Goal: Ask a question

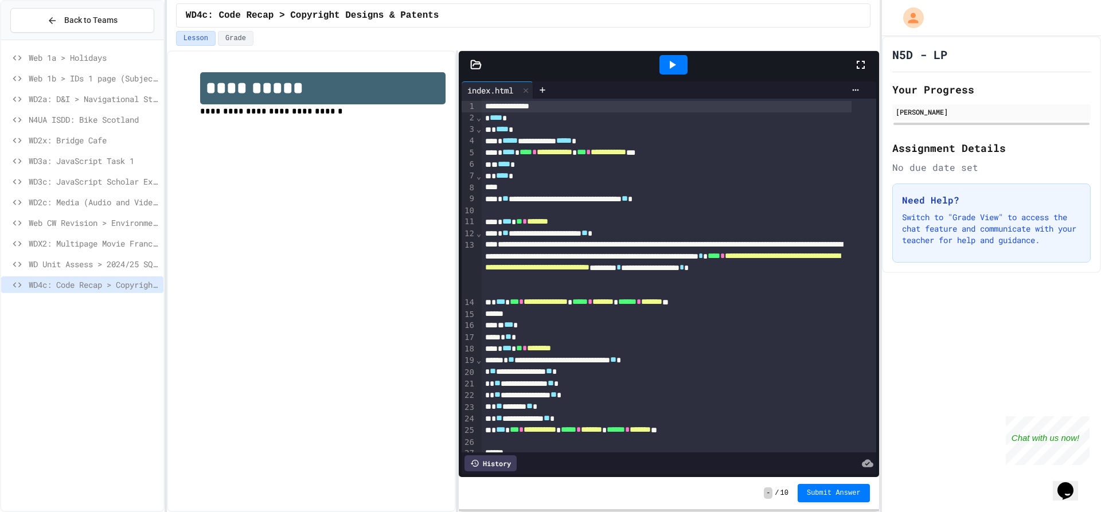
click at [879, 58] on div "**********" at bounding box center [550, 256] width 1101 height 512
click at [865, 58] on icon at bounding box center [860, 65] width 14 height 14
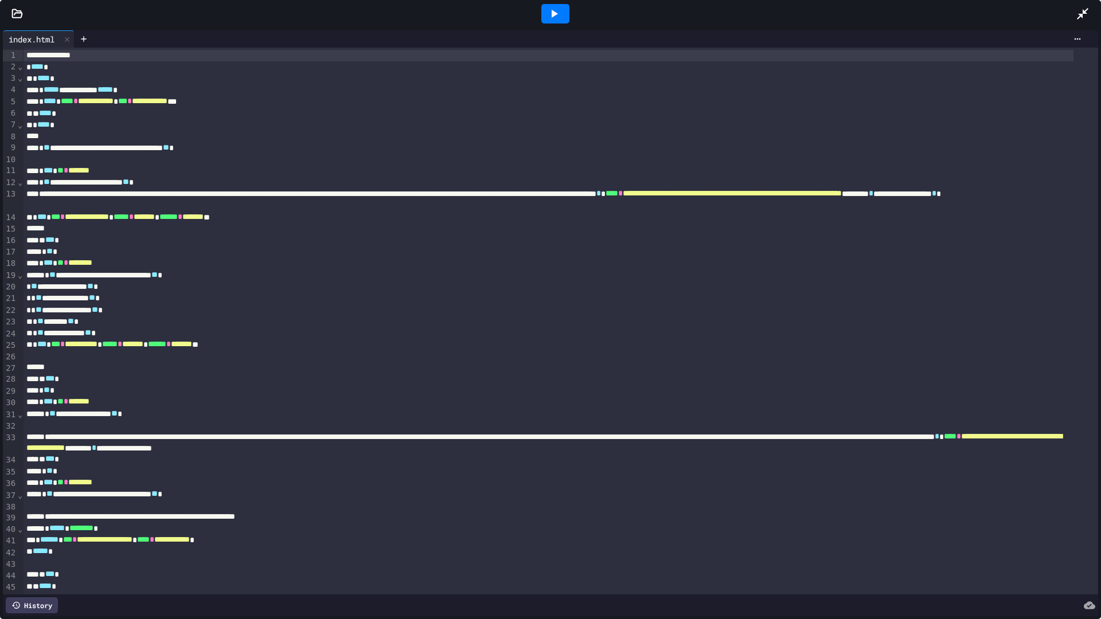
click at [25, 14] on div at bounding box center [17, 13] width 34 height 11
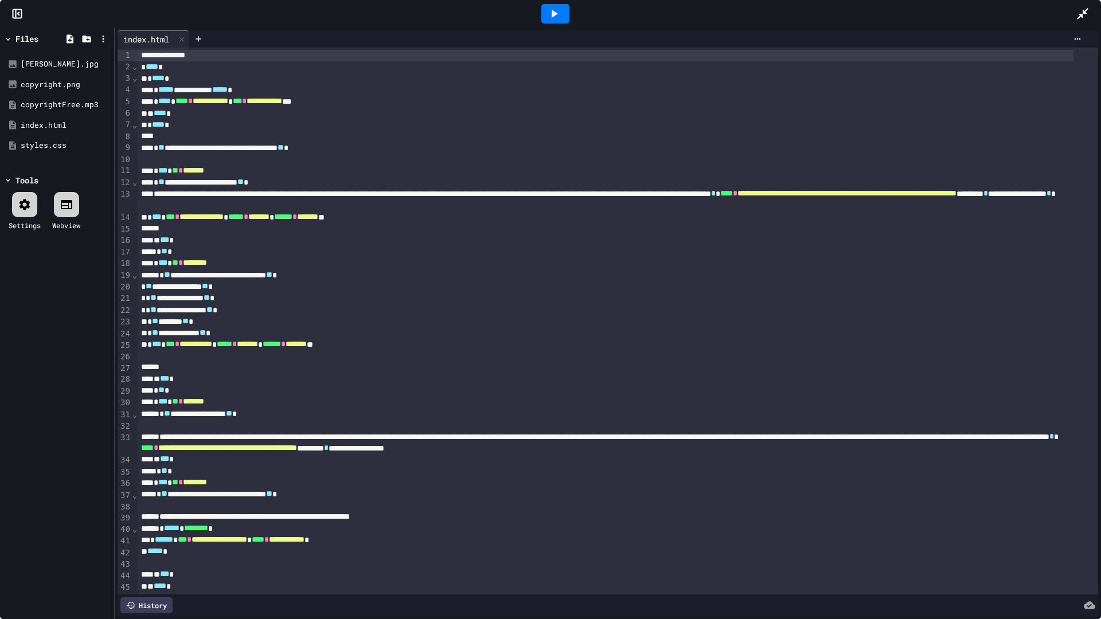
click at [72, 206] on icon at bounding box center [67, 205] width 14 height 14
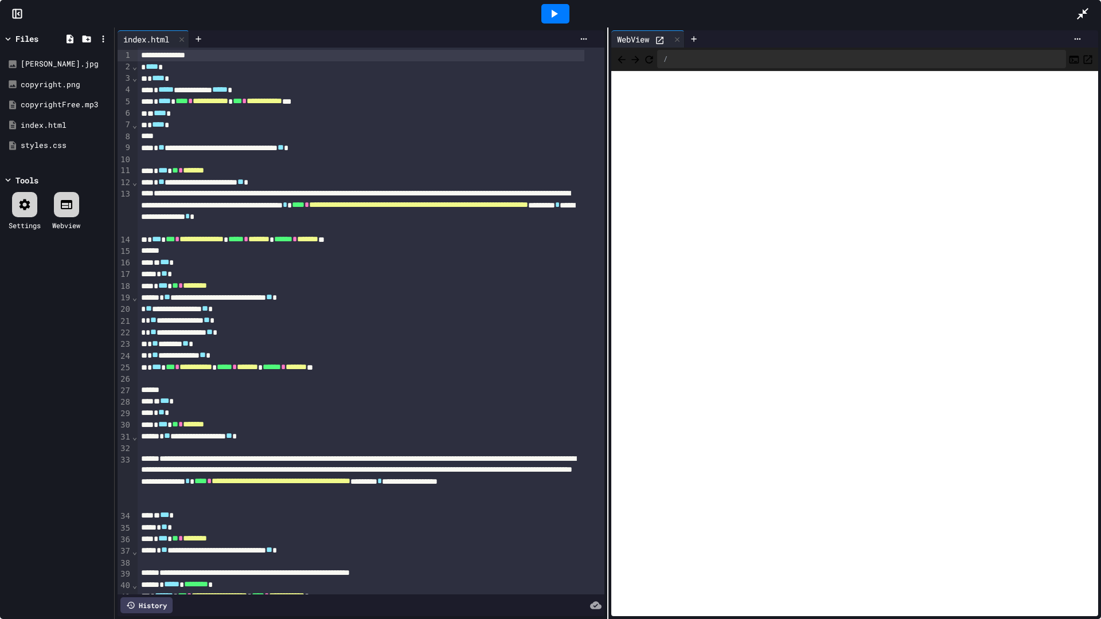
click at [621, 60] on span "Back" at bounding box center [621, 59] width 11 height 14
click at [1082, 61] on icon "Open in new tab" at bounding box center [1087, 59] width 11 height 11
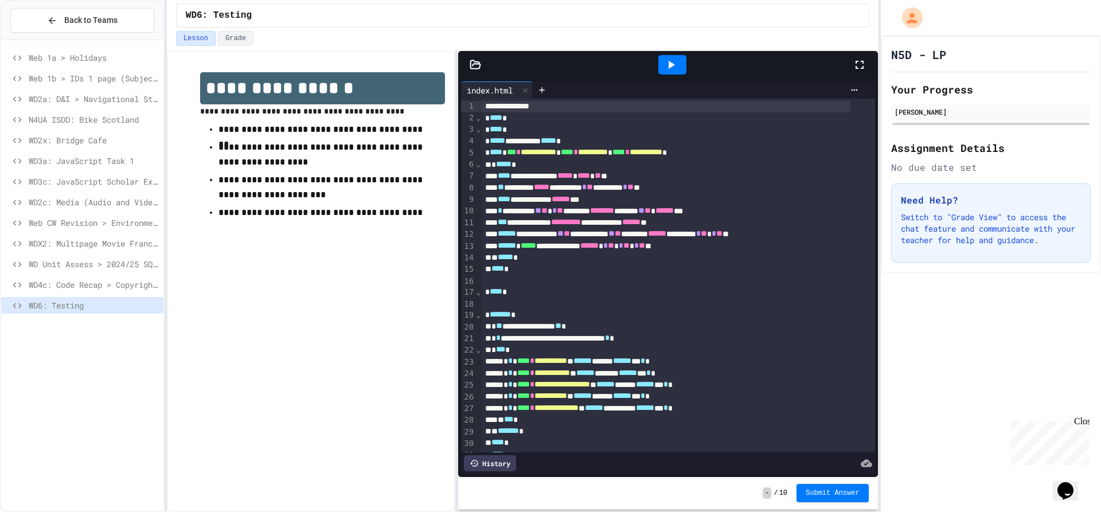
click at [676, 67] on icon at bounding box center [671, 65] width 14 height 14
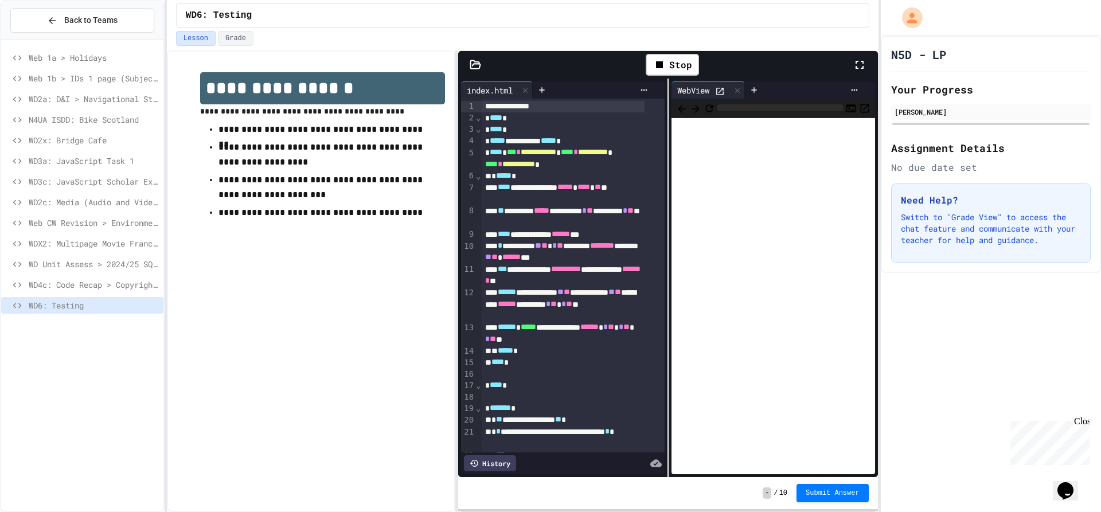
click at [864, 63] on icon at bounding box center [860, 65] width 14 height 14
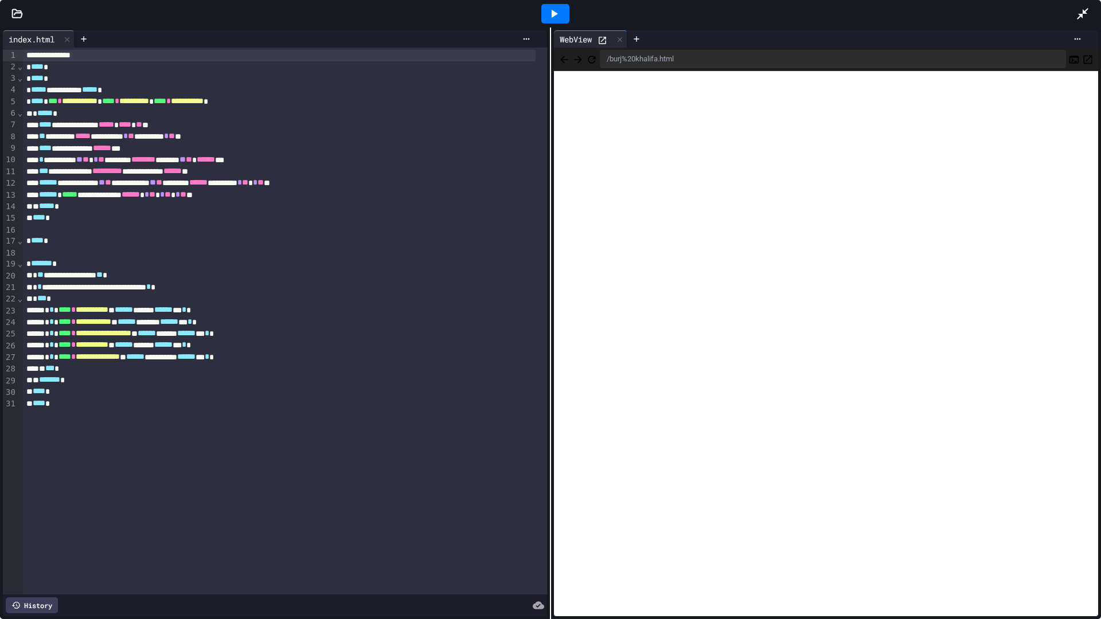
click at [565, 57] on icon "Back" at bounding box center [564, 59] width 11 height 11
click at [562, 61] on button "Back" at bounding box center [564, 59] width 11 height 14
click at [561, 57] on icon "Back" at bounding box center [563, 59] width 7 height 7
click at [565, 62] on icon "Back" at bounding box center [564, 59] width 11 height 11
click at [559, 61] on span "Back" at bounding box center [564, 59] width 11 height 14
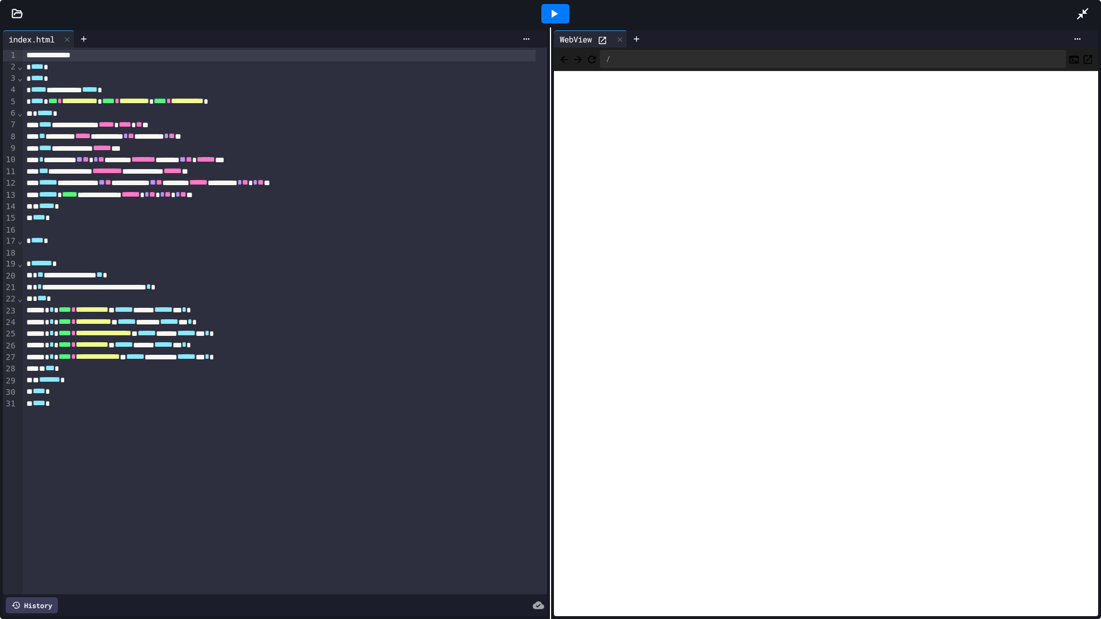
click at [595, 56] on icon "Refresh" at bounding box center [591, 59] width 7 height 7
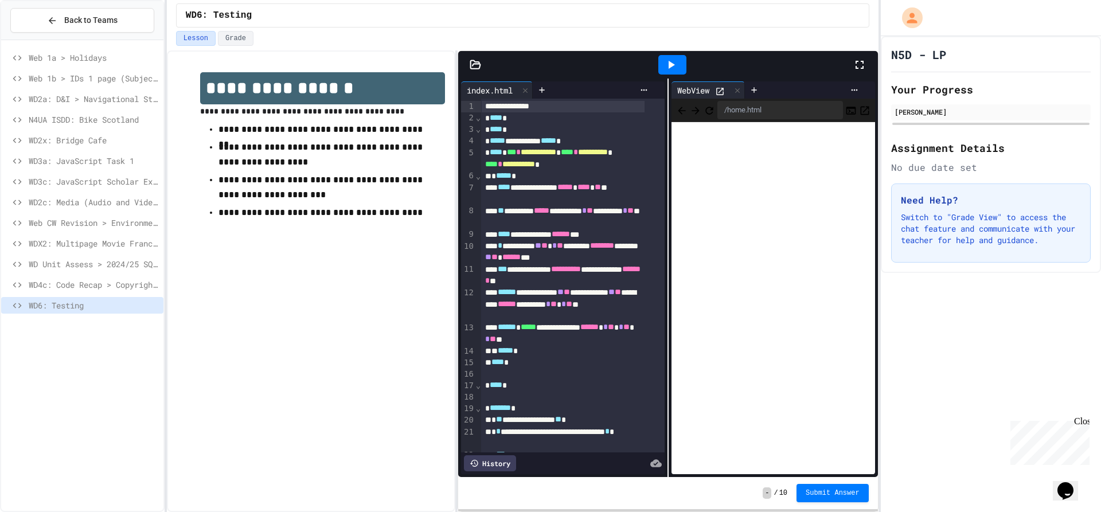
click at [716, 487] on div "- / 10 Submit Answer" at bounding box center [667, 493] width 419 height 32
click at [861, 63] on icon at bounding box center [860, 65] width 14 height 14
click at [866, 59] on icon at bounding box center [860, 65] width 14 height 14
click at [683, 110] on icon "Back" at bounding box center [681, 110] width 7 height 7
click at [715, 112] on icon "Refresh" at bounding box center [709, 110] width 11 height 11
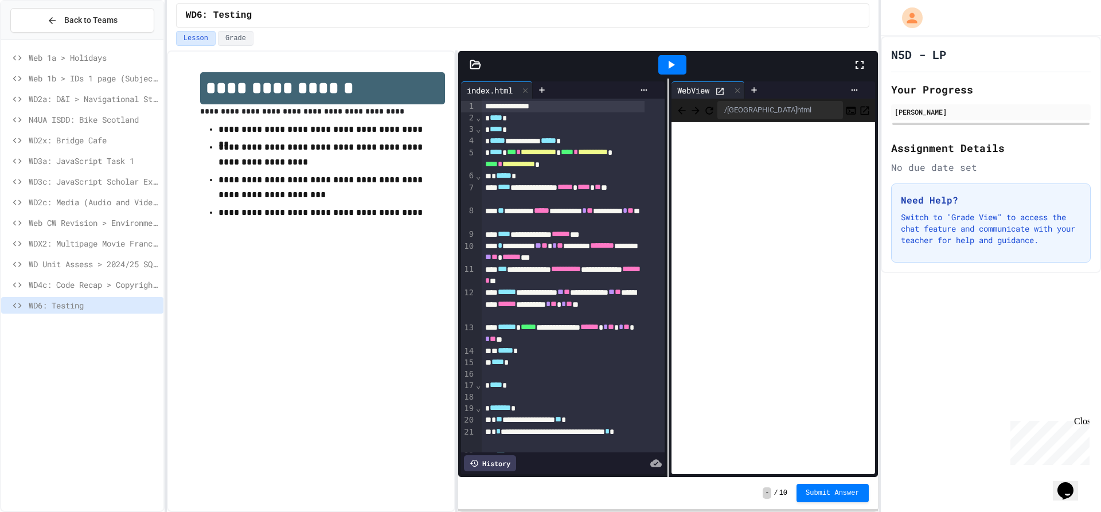
click at [678, 56] on div at bounding box center [672, 64] width 28 height 19
click at [868, 67] on div at bounding box center [865, 64] width 25 height 31
click at [856, 58] on icon at bounding box center [860, 65] width 14 height 14
click at [857, 61] on icon at bounding box center [860, 65] width 8 height 8
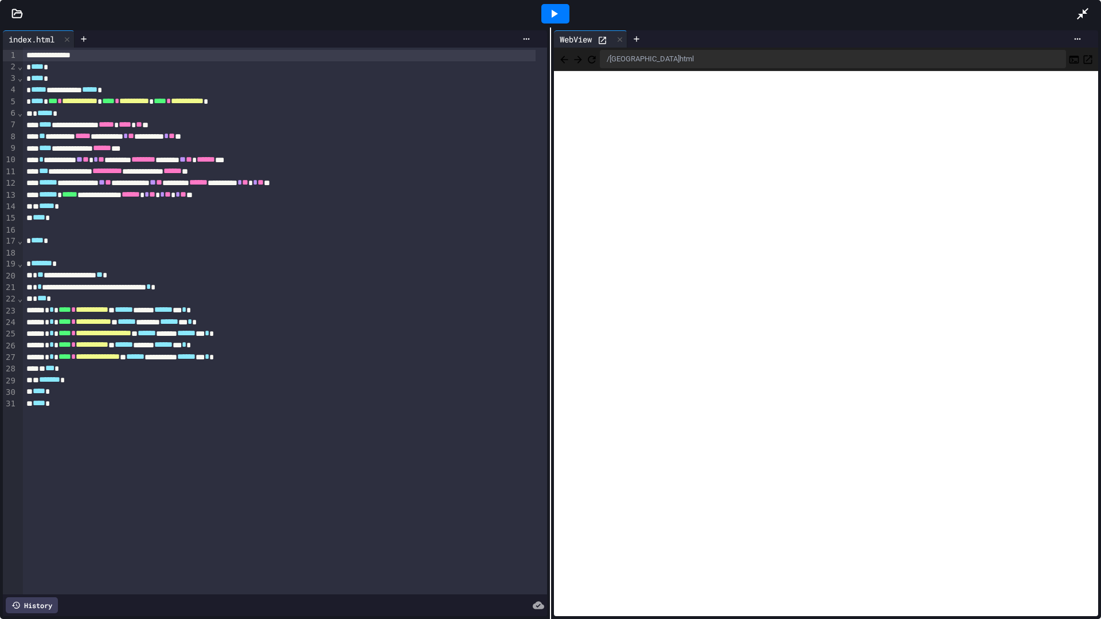
click at [546, 13] on div at bounding box center [555, 13] width 28 height 19
click at [83, 36] on icon at bounding box center [83, 38] width 9 height 9
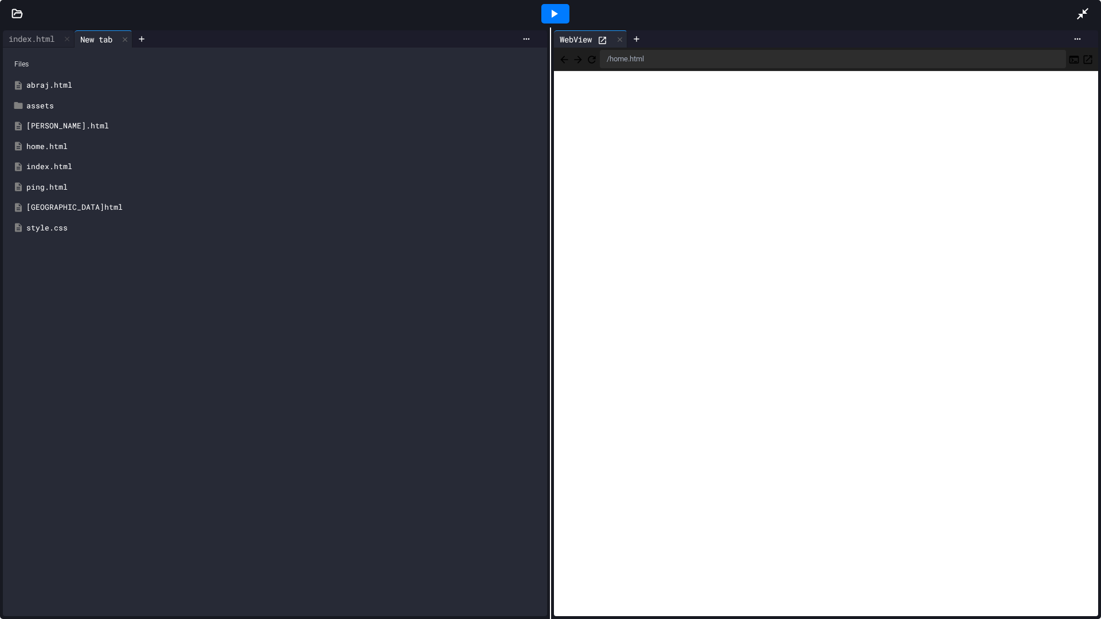
click at [62, 205] on div "shanghai.html" at bounding box center [283, 207] width 514 height 11
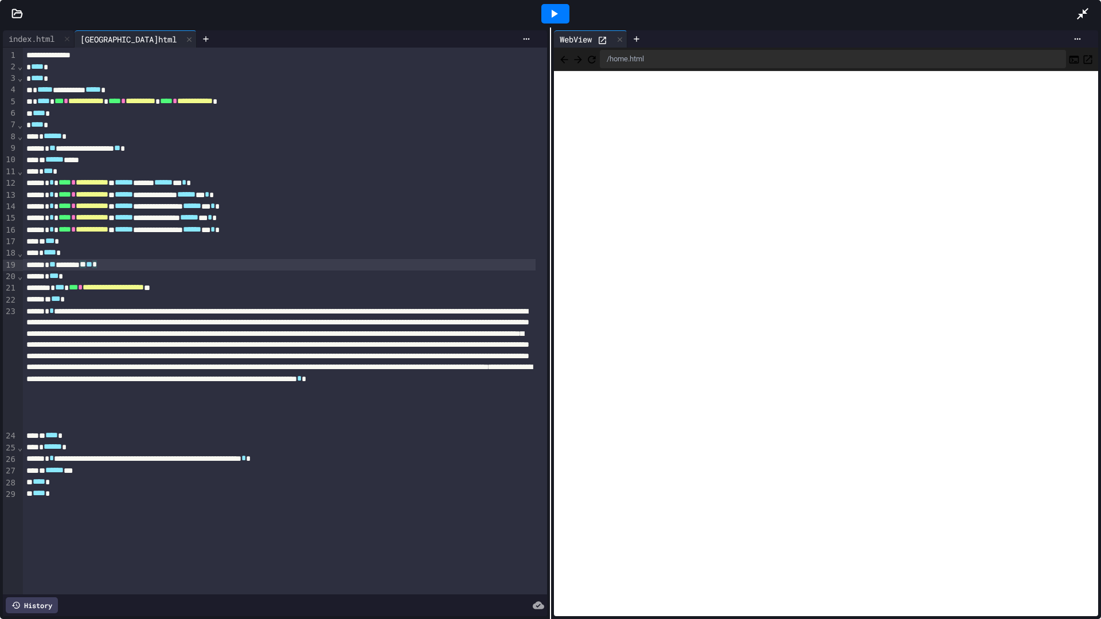
click at [101, 266] on div "* ** ******** ** ** *" at bounding box center [279, 264] width 512 height 11
click at [559, 9] on icon at bounding box center [554, 14] width 14 height 14
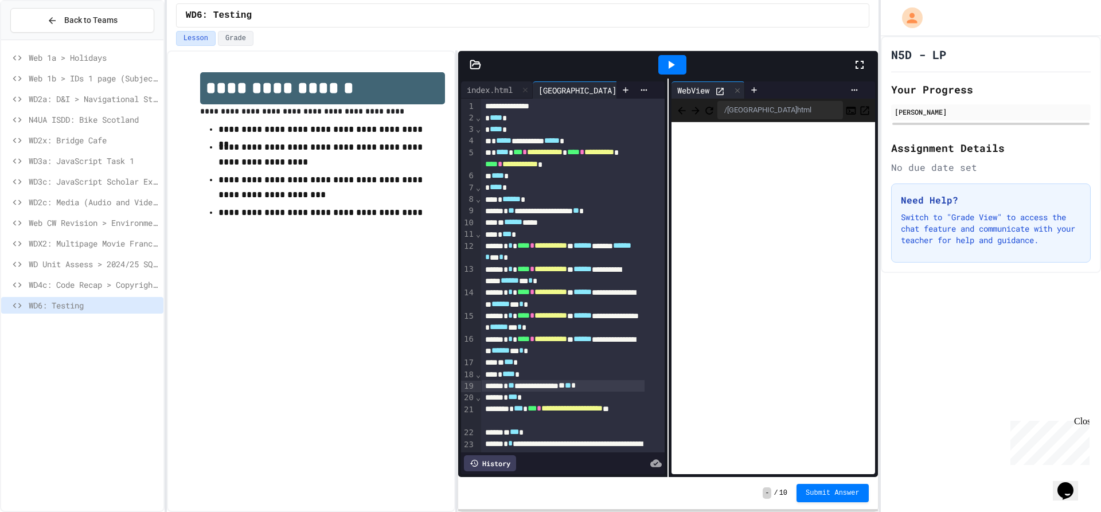
click at [1075, 482] on icon "Opens Chat This icon Opens the chat window." at bounding box center [1065, 491] width 18 height 18
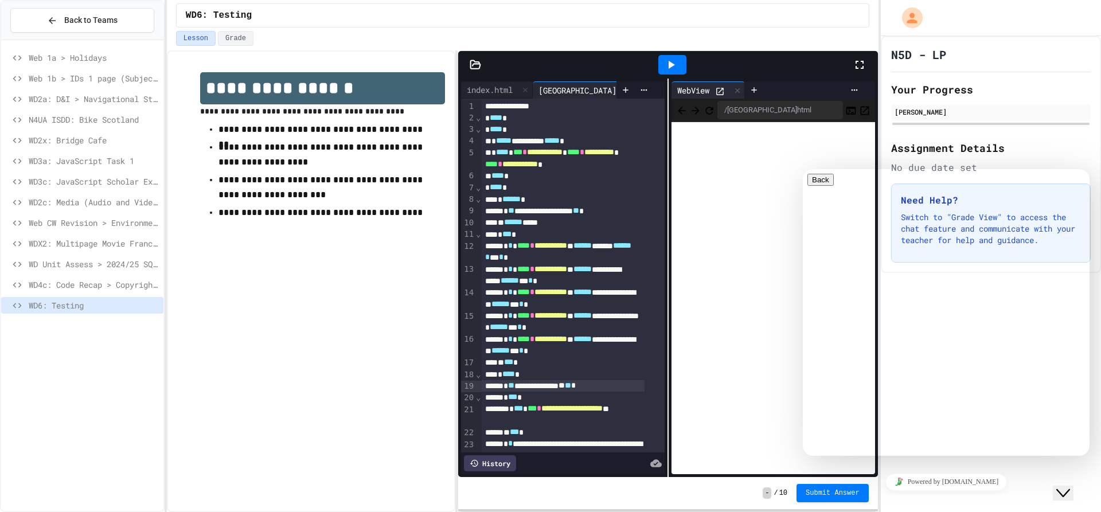
click at [896, 497] on textarea at bounding box center [851, 501] width 89 height 9
type textarea "**"
type textarea "**********"
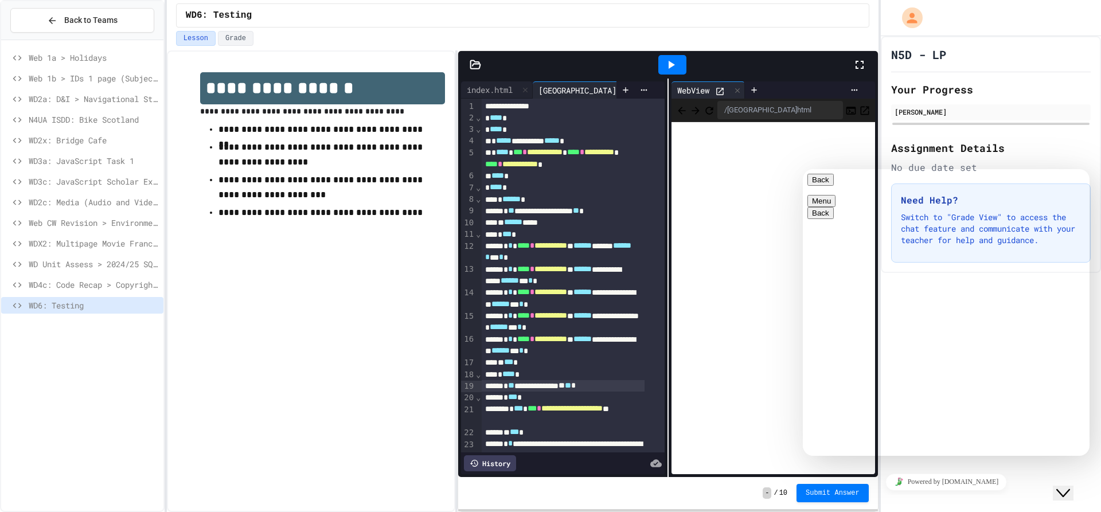
click at [318, 334] on div "**********" at bounding box center [311, 281] width 288 height 462
click at [1064, 493] on button "Close Chat This icon closes the chat window." at bounding box center [1063, 493] width 21 height 15
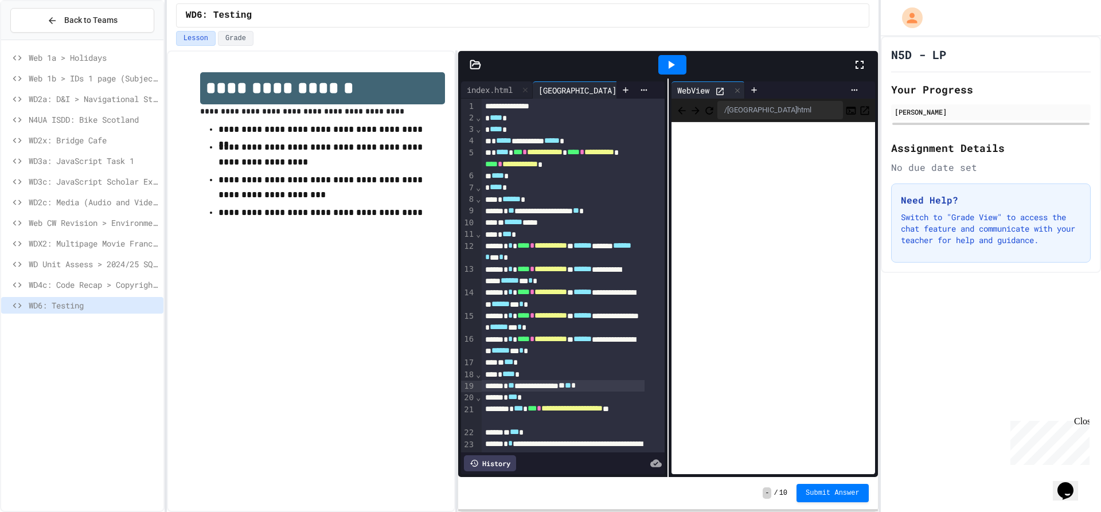
click at [1068, 491] on icon "Chat widget" at bounding box center [1065, 490] width 16 height 17
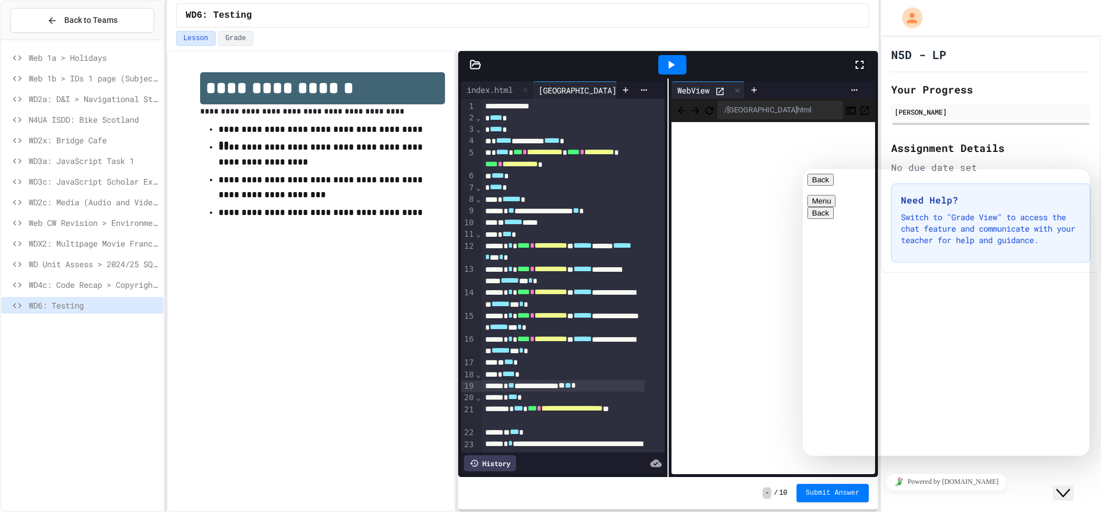
click at [1070, 486] on icon "Close Chat This icon closes the chat window." at bounding box center [1063, 493] width 14 height 14
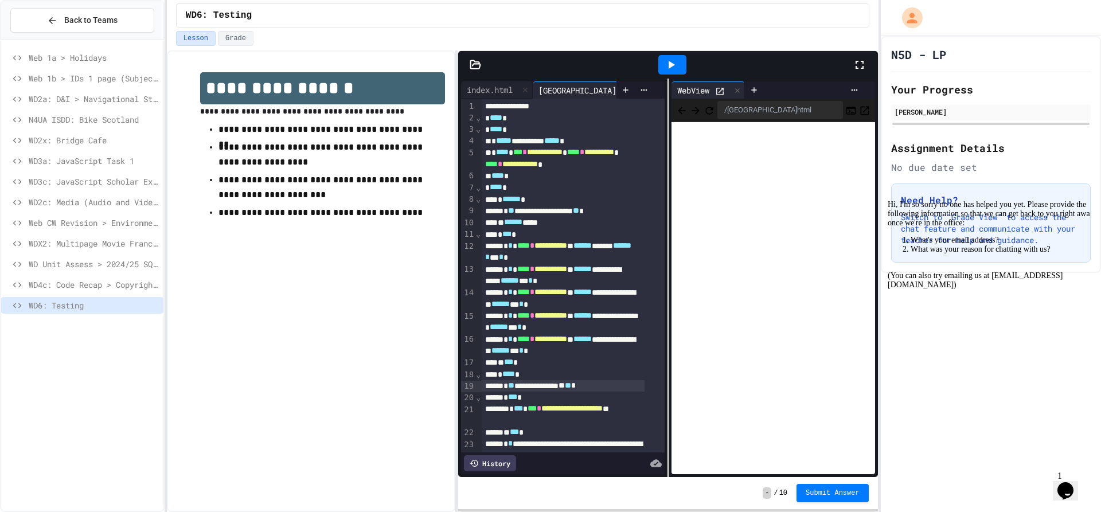
click at [846, 47] on div "Lesson Grade" at bounding box center [523, 40] width 712 height 19
click at [863, 63] on icon at bounding box center [860, 65] width 8 height 8
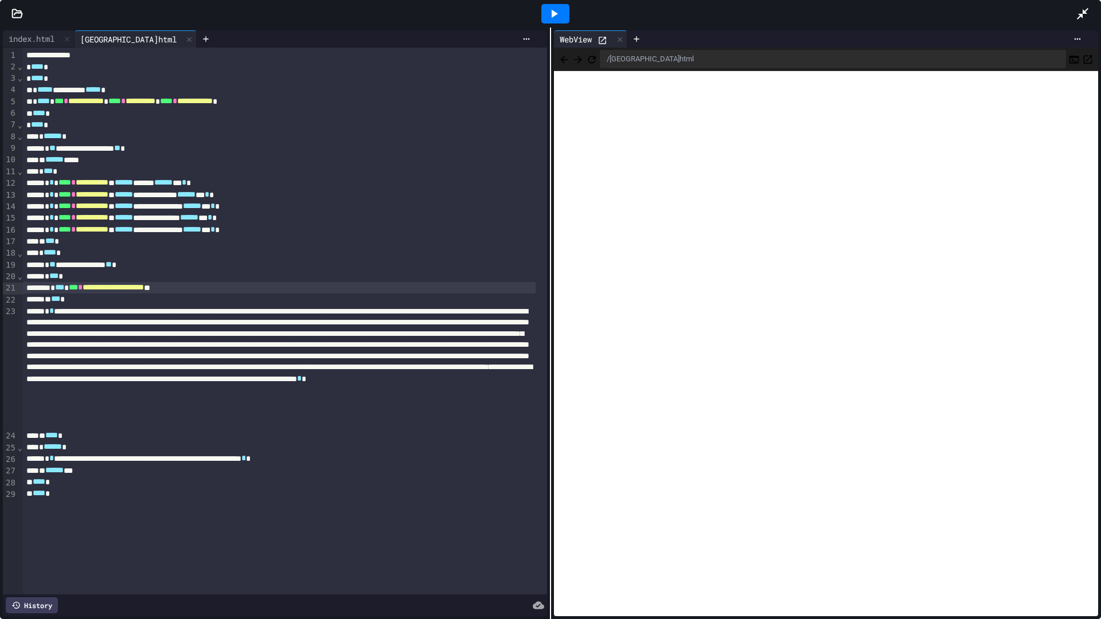
click at [144, 288] on span "**********" at bounding box center [113, 287] width 61 height 8
click at [561, 4] on div at bounding box center [555, 13] width 28 height 19
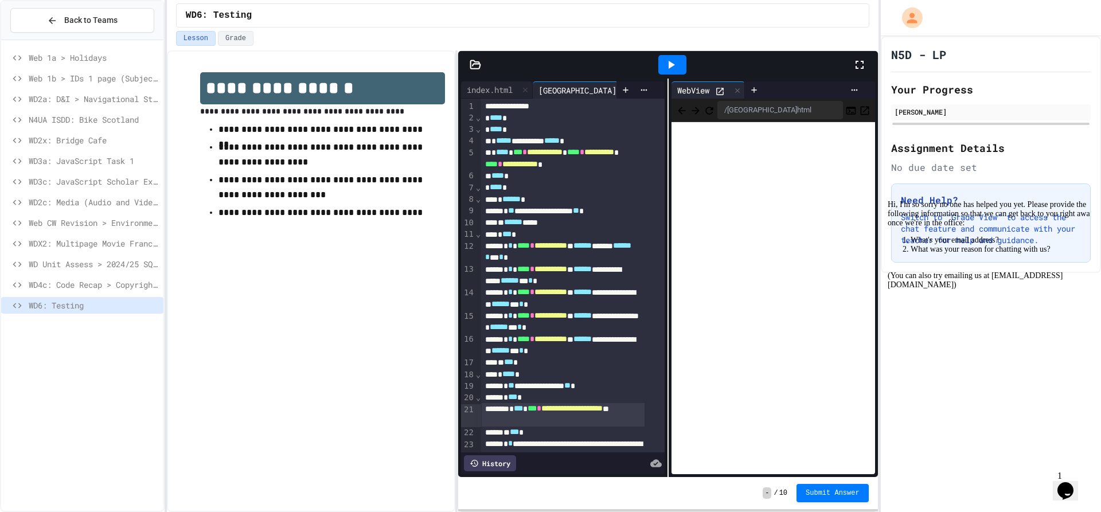
click at [1070, 498] on button "Opens Chat This icon Opens the chat window." at bounding box center [1065, 490] width 25 height 19
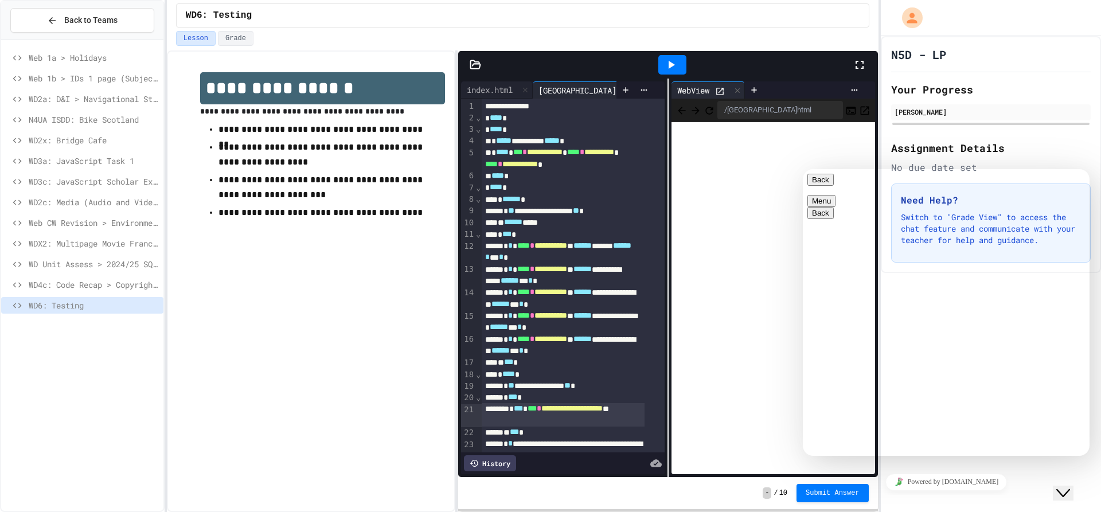
scroll to position [17, 0]
type textarea "**********"
click at [1041, 160] on div "Assignment Details No due date set" at bounding box center [991, 157] width 200 height 34
